Goal: Register for event/course

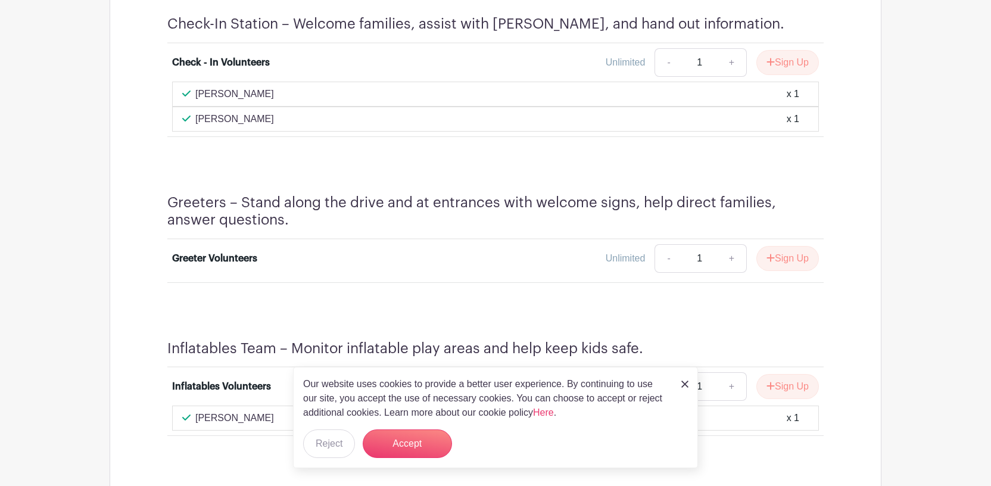
scroll to position [688, 0]
click at [385, 439] on button "Accept" at bounding box center [407, 443] width 89 height 29
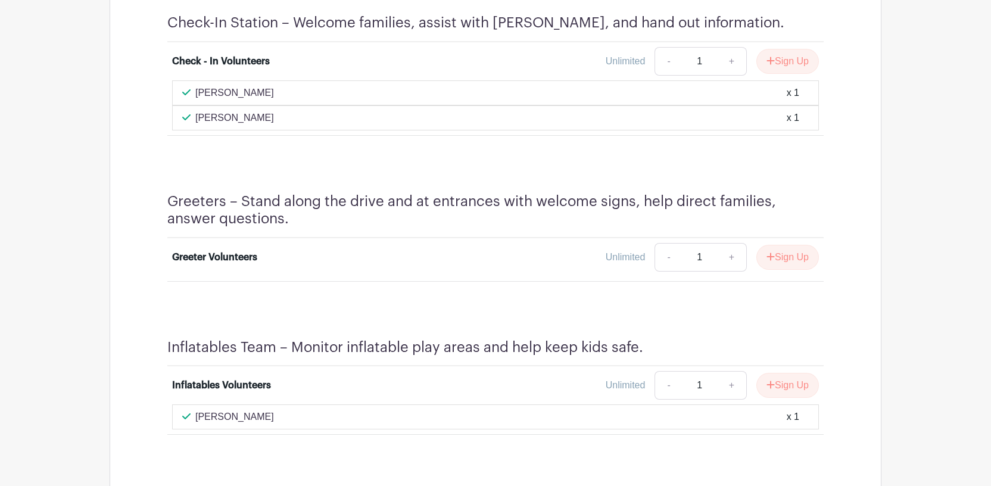
click at [379, 354] on h4 "Inflatables Team – Monitor inflatable play areas and help keep kids safe." at bounding box center [405, 347] width 476 height 17
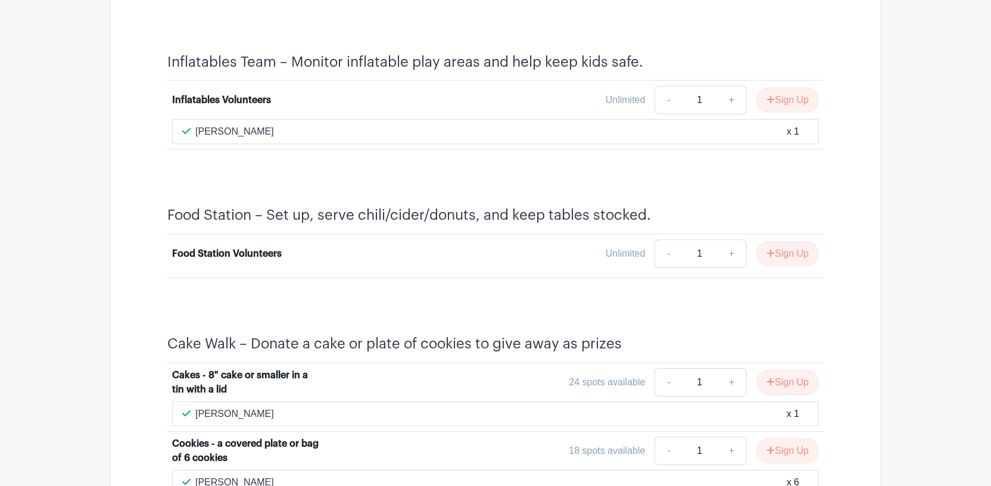
scroll to position [973, 0]
click at [776, 258] on button "Sign Up" at bounding box center [787, 254] width 63 height 25
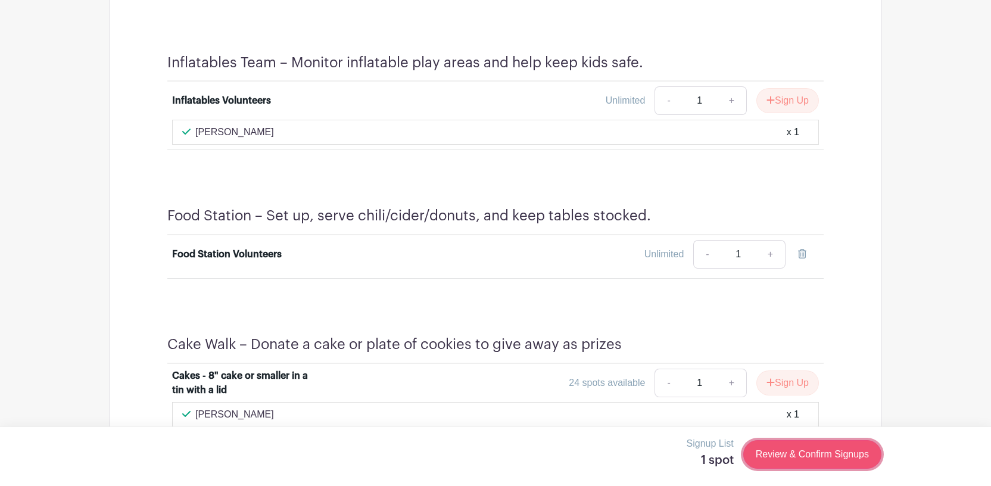
click at [795, 454] on link "Review & Confirm Signups" at bounding box center [812, 454] width 138 height 29
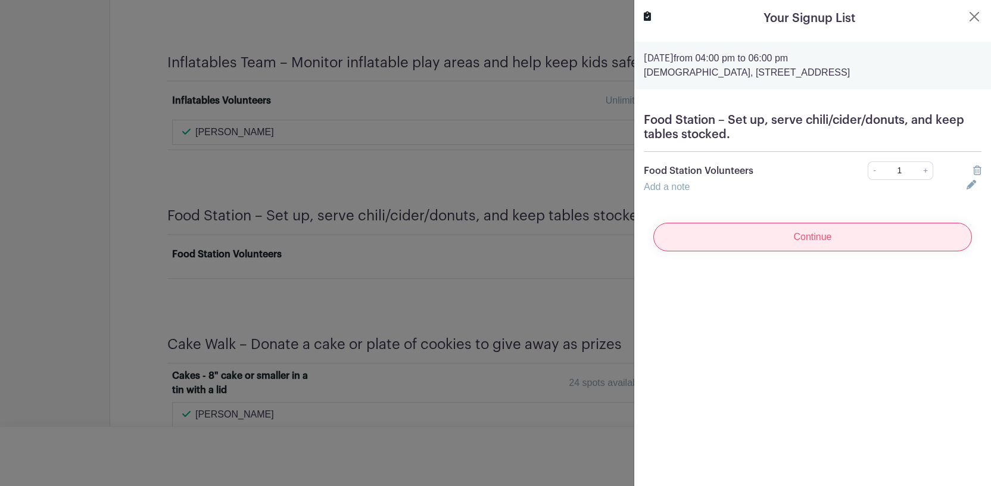
click at [796, 239] on input "Continue" at bounding box center [812, 237] width 319 height 29
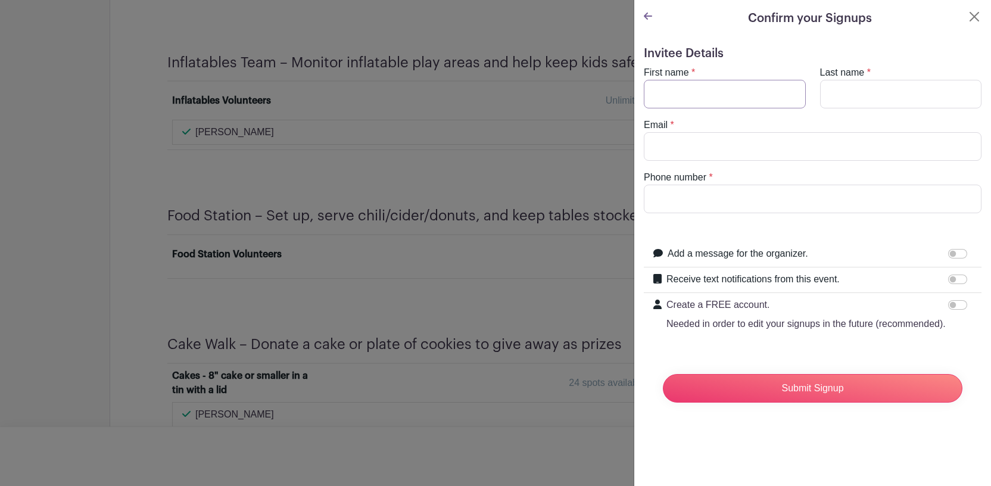
click at [689, 95] on input "First name" at bounding box center [725, 94] width 162 height 29
type input "HP"
type input "[PERSON_NAME]"
type input "[EMAIL_ADDRESS][DOMAIN_NAME]"
type input "2692906686"
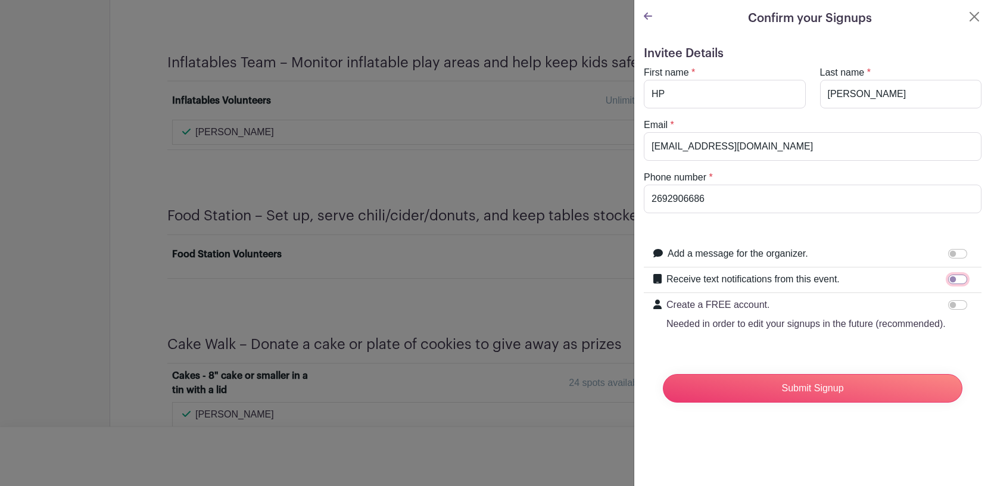
click at [948, 279] on input "Receive text notifications from this event." at bounding box center [957, 279] width 19 height 10
checkbox input "true"
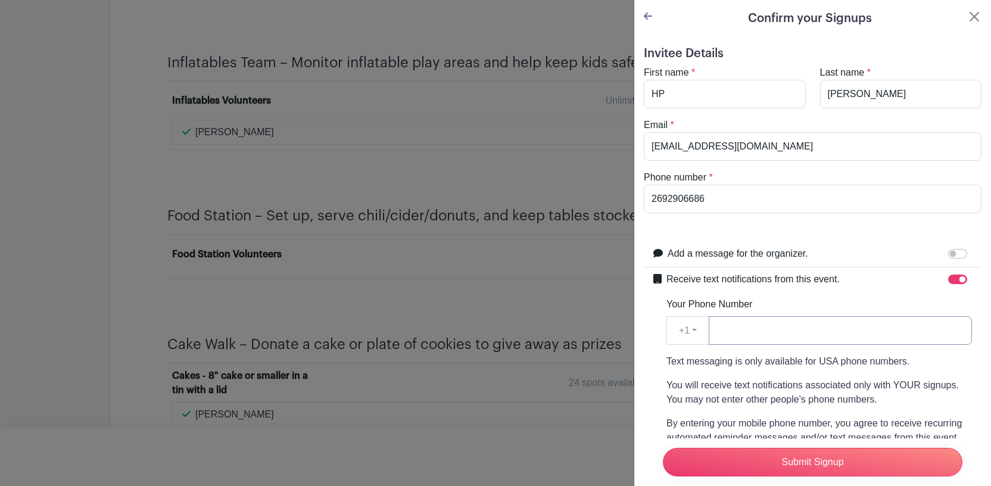
click at [743, 331] on input "Your Phone Number" at bounding box center [839, 330] width 263 height 29
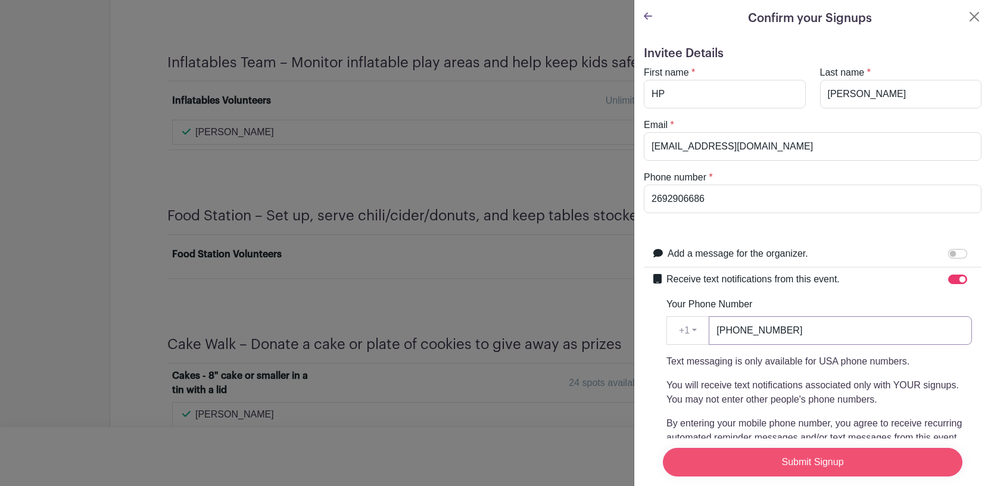
type input "[PHONE_NUMBER]"
click at [819, 463] on input "Submit Signup" at bounding box center [812, 462] width 299 height 29
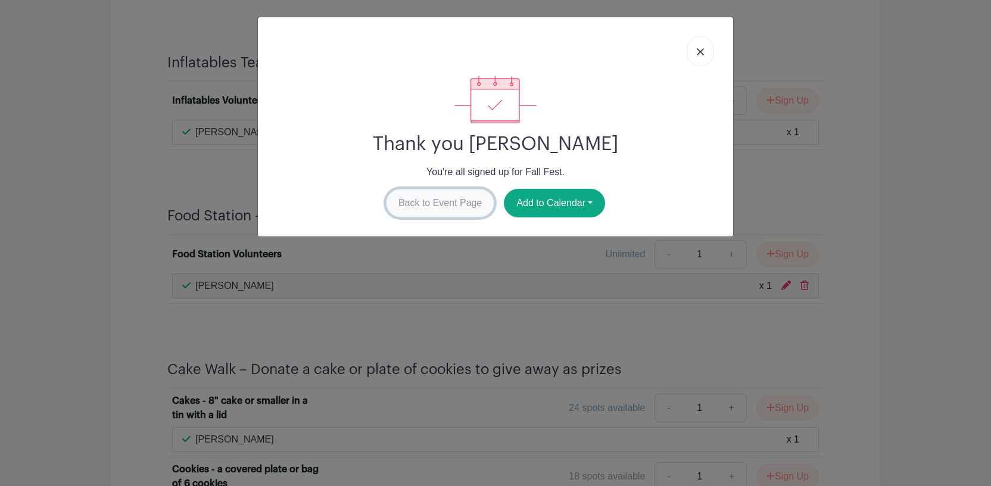
click at [450, 204] on link "Back to Event Page" at bounding box center [440, 203] width 109 height 29
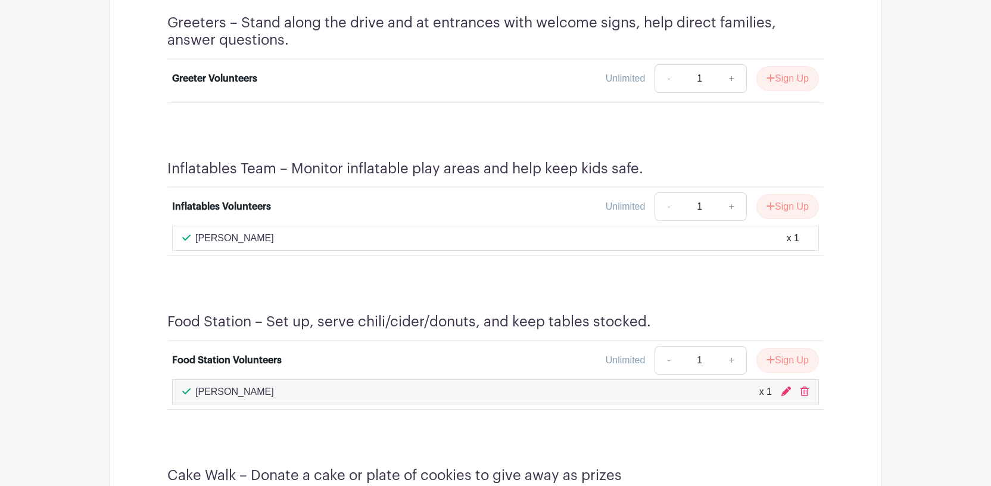
scroll to position [795, 0]
